Goal: Task Accomplishment & Management: Manage account settings

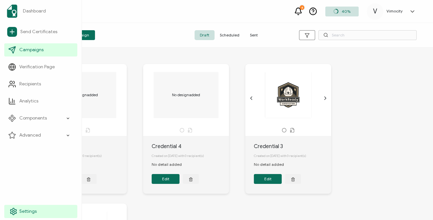
click at [30, 210] on span "Settings" at bounding box center [27, 211] width 17 height 7
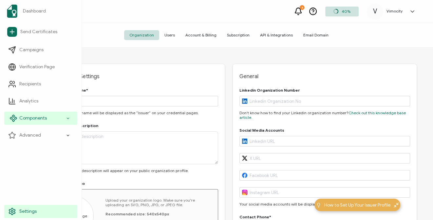
click at [29, 118] on span "Components" at bounding box center [33, 118] width 28 height 7
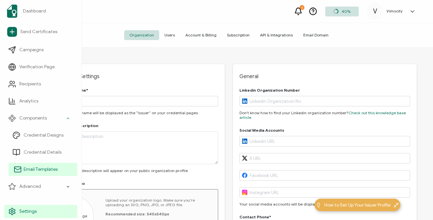
click at [38, 170] on span "Email Templates" at bounding box center [41, 169] width 34 height 7
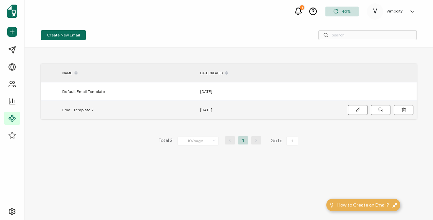
click at [75, 112] on span "Email Template 2" at bounding box center [77, 110] width 31 height 8
click at [356, 111] on icon at bounding box center [358, 109] width 5 height 5
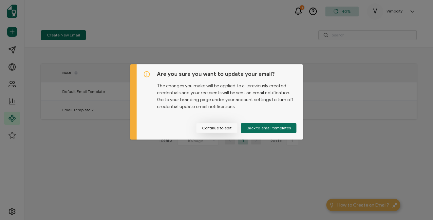
click at [222, 129] on button "Continue to edit" at bounding box center [216, 128] width 41 height 10
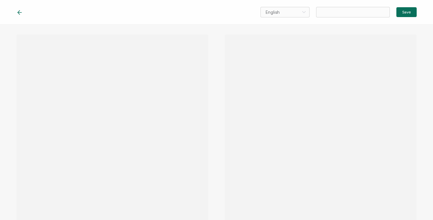
type input "Email Template 2"
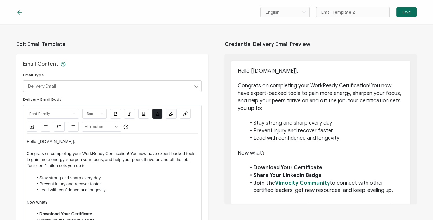
click at [20, 12] on icon at bounding box center [20, 12] width 4 height 0
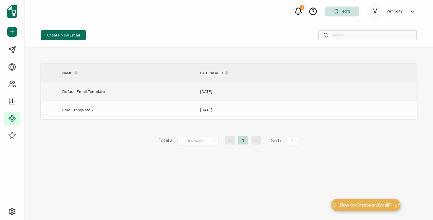
click at [233, 91] on div "[DATE]" at bounding box center [266, 92] width 138 height 8
click at [101, 92] on span "Default Email Template" at bounding box center [83, 92] width 43 height 8
click at [362, 89] on div at bounding box center [376, 91] width 82 height 18
click at [219, 92] on div "[DATE]" at bounding box center [266, 92] width 138 height 8
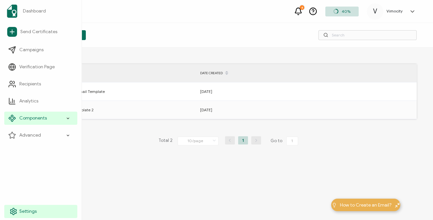
click at [18, 211] on link "Settings" at bounding box center [40, 211] width 73 height 13
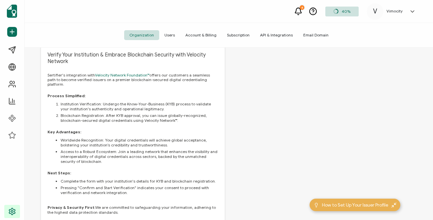
scroll to position [456, 0]
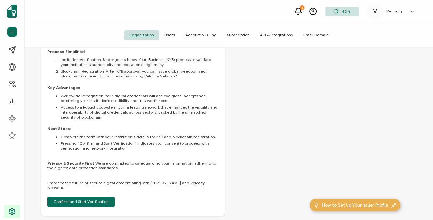
click at [172, 34] on span "Users" at bounding box center [169, 35] width 21 height 10
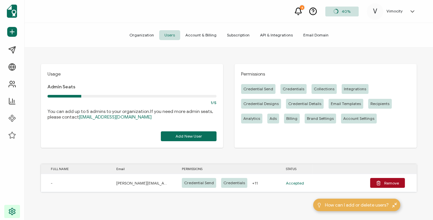
click at [304, 33] on span "Email Domain" at bounding box center [316, 35] width 36 height 10
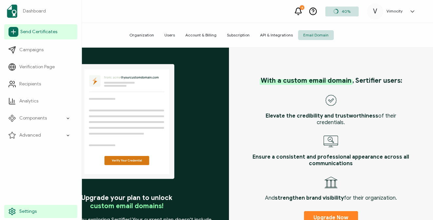
click at [41, 32] on span "Send Certificates" at bounding box center [38, 32] width 37 height 7
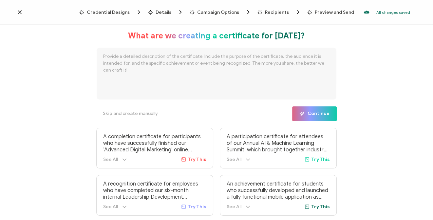
click at [19, 12] on icon at bounding box center [19, 11] width 3 height 3
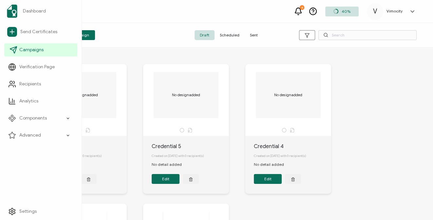
click at [37, 50] on span "Campaigns" at bounding box center [31, 50] width 24 height 7
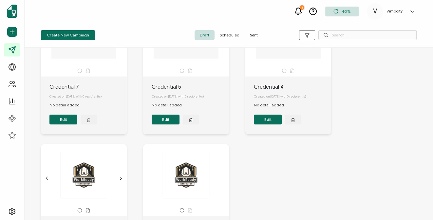
scroll to position [55, 0]
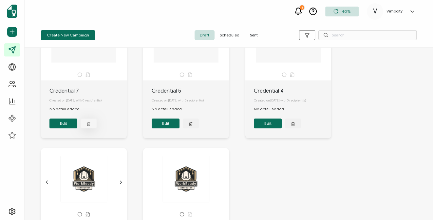
click at [88, 126] on icon "button" at bounding box center [89, 124] width 3 height 3
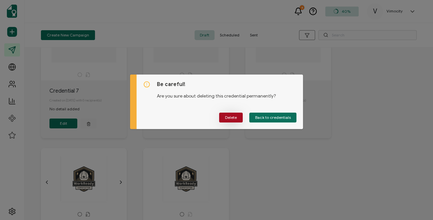
click at [240, 117] on button "Delete" at bounding box center [231, 117] width 24 height 10
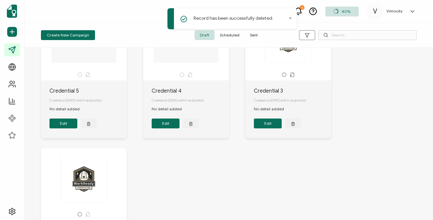
scroll to position [7, 0]
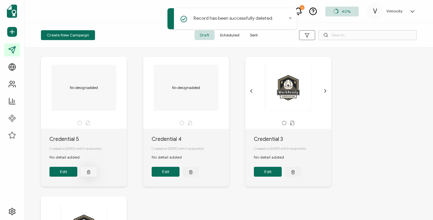
click at [87, 174] on icon "button" at bounding box center [89, 171] width 4 height 5
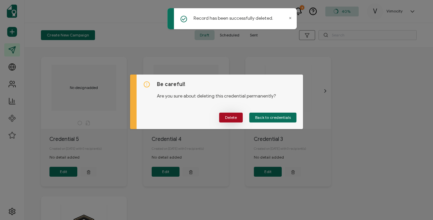
click at [234, 115] on span "Delete" at bounding box center [231, 117] width 12 height 4
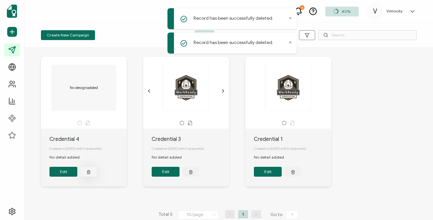
click at [90, 172] on icon "button" at bounding box center [89, 171] width 4 height 5
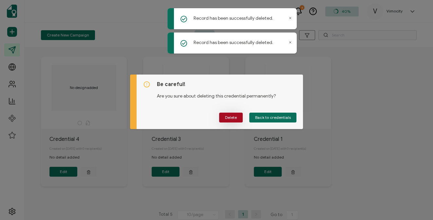
click at [234, 118] on span "Delete" at bounding box center [231, 117] width 12 height 4
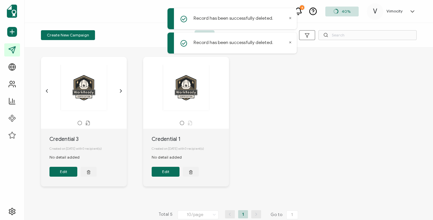
click at [323, 70] on div "WORKREADY CERTIFICATE PRESENTED TO The recipient’s full name, which will be aut…" at bounding box center [228, 127] width 389 height 166
click at [298, 10] on div "Record has been successfully deleted. Record has been successfully deleted." at bounding box center [233, 32] width 131 height 50
click at [299, 10] on icon at bounding box center [298, 11] width 8 height 8
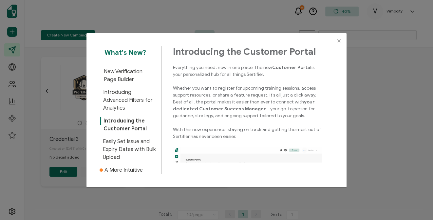
click at [337, 41] on icon "Close" at bounding box center [339, 40] width 5 height 5
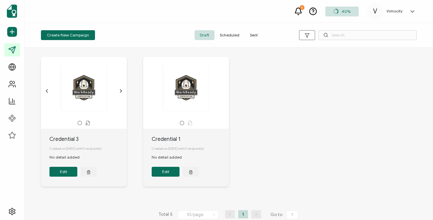
click at [300, 12] on icon at bounding box center [298, 11] width 8 height 8
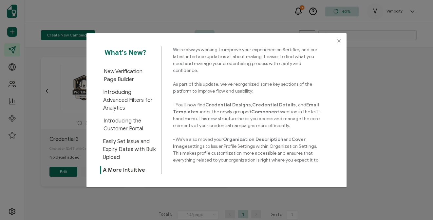
click at [337, 41] on icon "Close" at bounding box center [339, 40] width 5 height 5
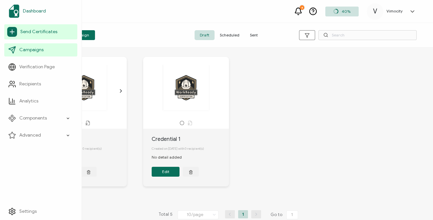
click at [33, 11] on span "Dashboard" at bounding box center [34, 11] width 23 height 7
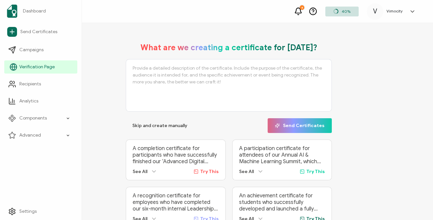
click at [23, 70] on span "Verification Page" at bounding box center [36, 67] width 35 height 7
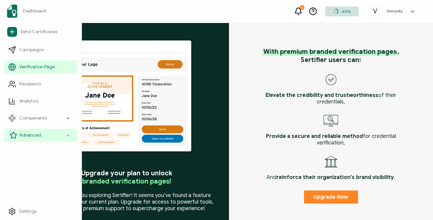
click at [31, 135] on span "Advanced" at bounding box center [30, 135] width 22 height 7
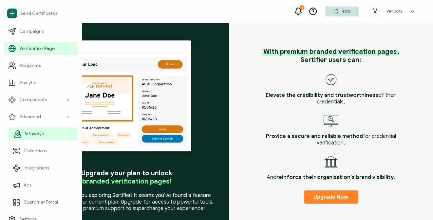
scroll to position [26, 0]
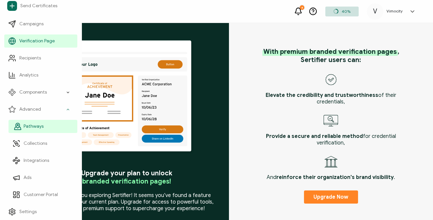
click at [36, 129] on link "Pathways" at bounding box center [43, 126] width 69 height 13
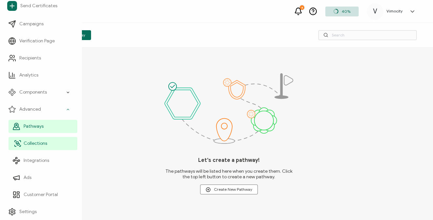
click at [36, 145] on span "Collections" at bounding box center [36, 143] width 24 height 7
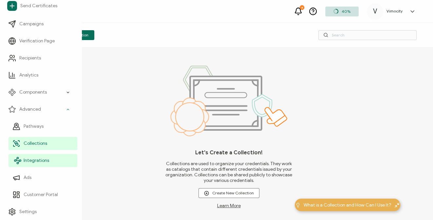
click at [35, 155] on link "Integrations" at bounding box center [43, 160] width 69 height 13
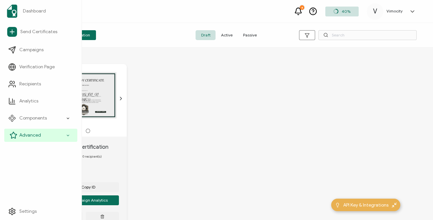
click at [22, 134] on span "Advanced" at bounding box center [30, 135] width 22 height 7
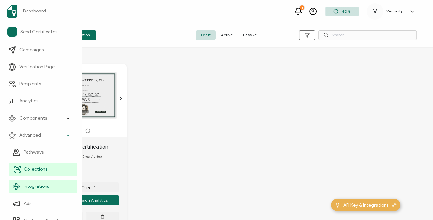
scroll to position [26, 0]
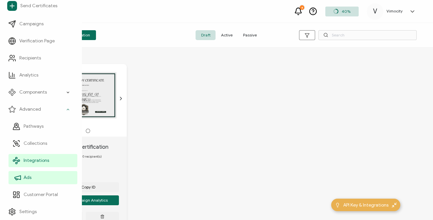
click at [31, 176] on span "Ads" at bounding box center [28, 177] width 8 height 7
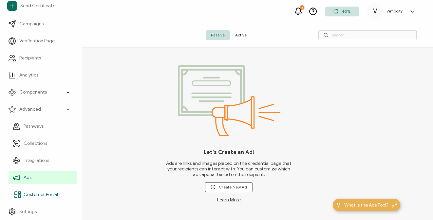
click at [34, 191] on span "Customer Portal" at bounding box center [41, 194] width 34 height 7
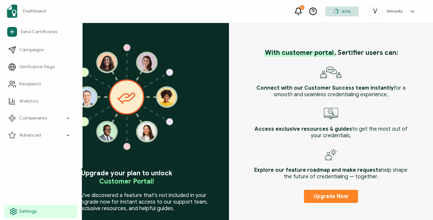
click at [24, 212] on span "Settings" at bounding box center [27, 211] width 17 height 7
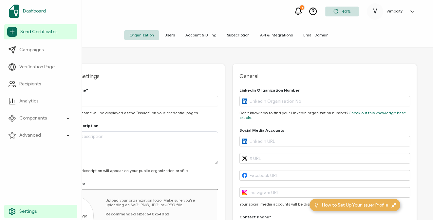
click at [34, 10] on span "Dashboard" at bounding box center [34, 11] width 23 height 7
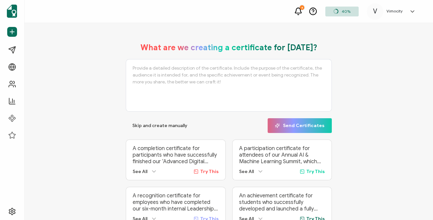
click at [413, 11] on icon at bounding box center [413, 11] width 7 height 7
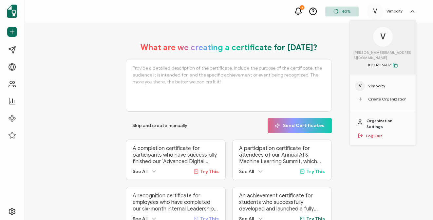
click at [371, 118] on link "Organization Settings" at bounding box center [388, 124] width 43 height 12
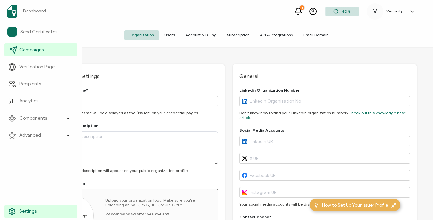
click at [18, 50] on link "Campaigns" at bounding box center [40, 49] width 73 height 13
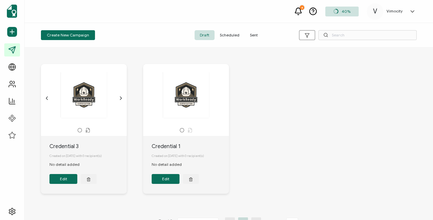
click at [69, 180] on button "Edit" at bounding box center [64, 179] width 28 height 10
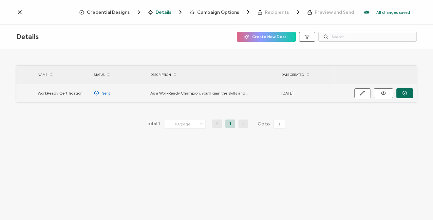
click at [152, 94] on span "As a WorkReady Champion, you’ll gain the skills and tools to stay strong, sharp…" at bounding box center [200, 93] width 98 height 8
click at [357, 93] on button "button" at bounding box center [363, 93] width 16 height 10
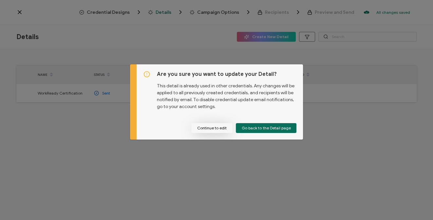
click at [215, 130] on button "Continue to edit" at bounding box center [211, 128] width 41 height 10
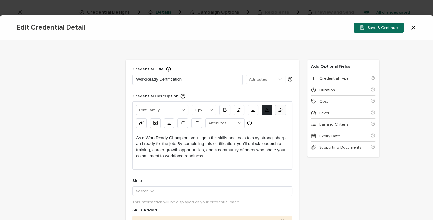
click at [413, 29] on icon at bounding box center [414, 27] width 7 height 7
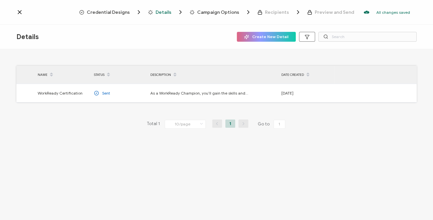
click at [18, 11] on icon at bounding box center [19, 12] width 7 height 7
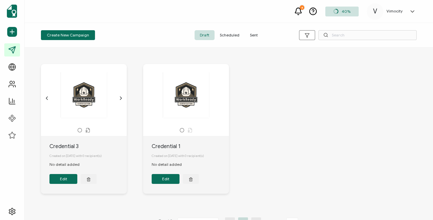
click at [47, 98] on icon "chevron back outline" at bounding box center [46, 97] width 5 height 5
click at [62, 180] on button "Edit" at bounding box center [64, 179] width 28 height 10
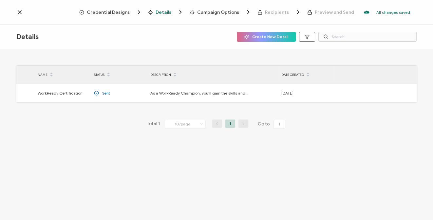
click at [20, 14] on icon at bounding box center [19, 12] width 7 height 7
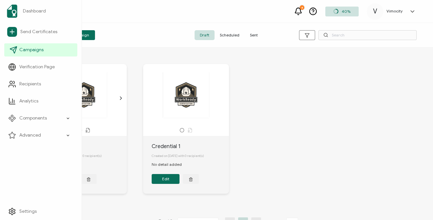
click at [33, 50] on span "Campaigns" at bounding box center [31, 50] width 24 height 7
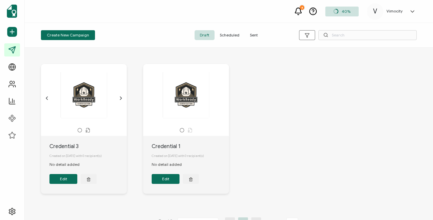
click at [254, 35] on span "Sent" at bounding box center [254, 35] width 18 height 10
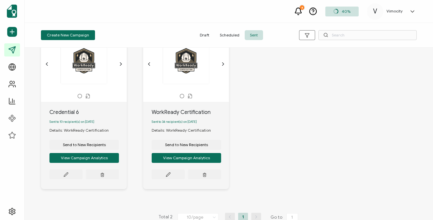
scroll to position [38, 0]
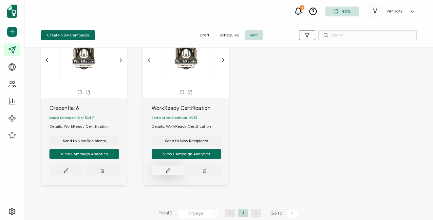
click at [83, 175] on button at bounding box center [66, 170] width 33 height 10
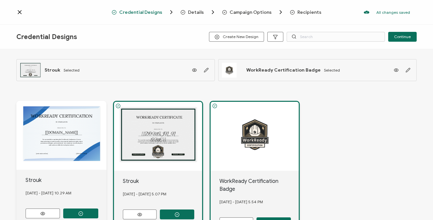
click at [195, 13] on span "Details" at bounding box center [196, 12] width 16 height 5
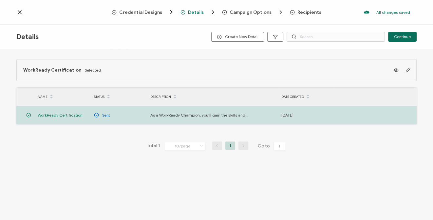
click at [236, 12] on span "Campaign Options" at bounding box center [251, 12] width 42 height 5
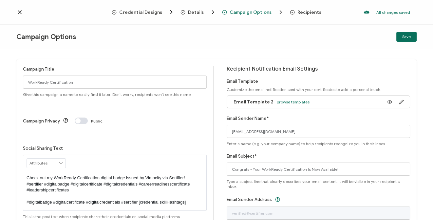
click at [152, 14] on span "Credential Designs" at bounding box center [140, 12] width 43 height 5
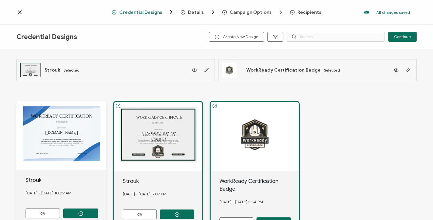
click at [185, 14] on icon "Breadcrumb" at bounding box center [183, 12] width 5 height 5
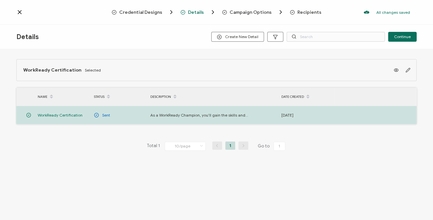
click at [234, 11] on span "Campaign Options" at bounding box center [251, 12] width 42 height 5
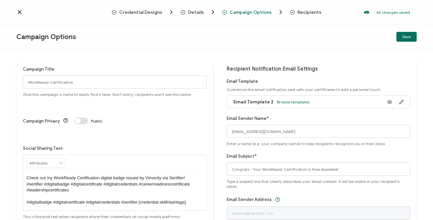
click at [310, 13] on span "Recipients" at bounding box center [310, 12] width 24 height 5
